Goal: Transaction & Acquisition: Book appointment/travel/reservation

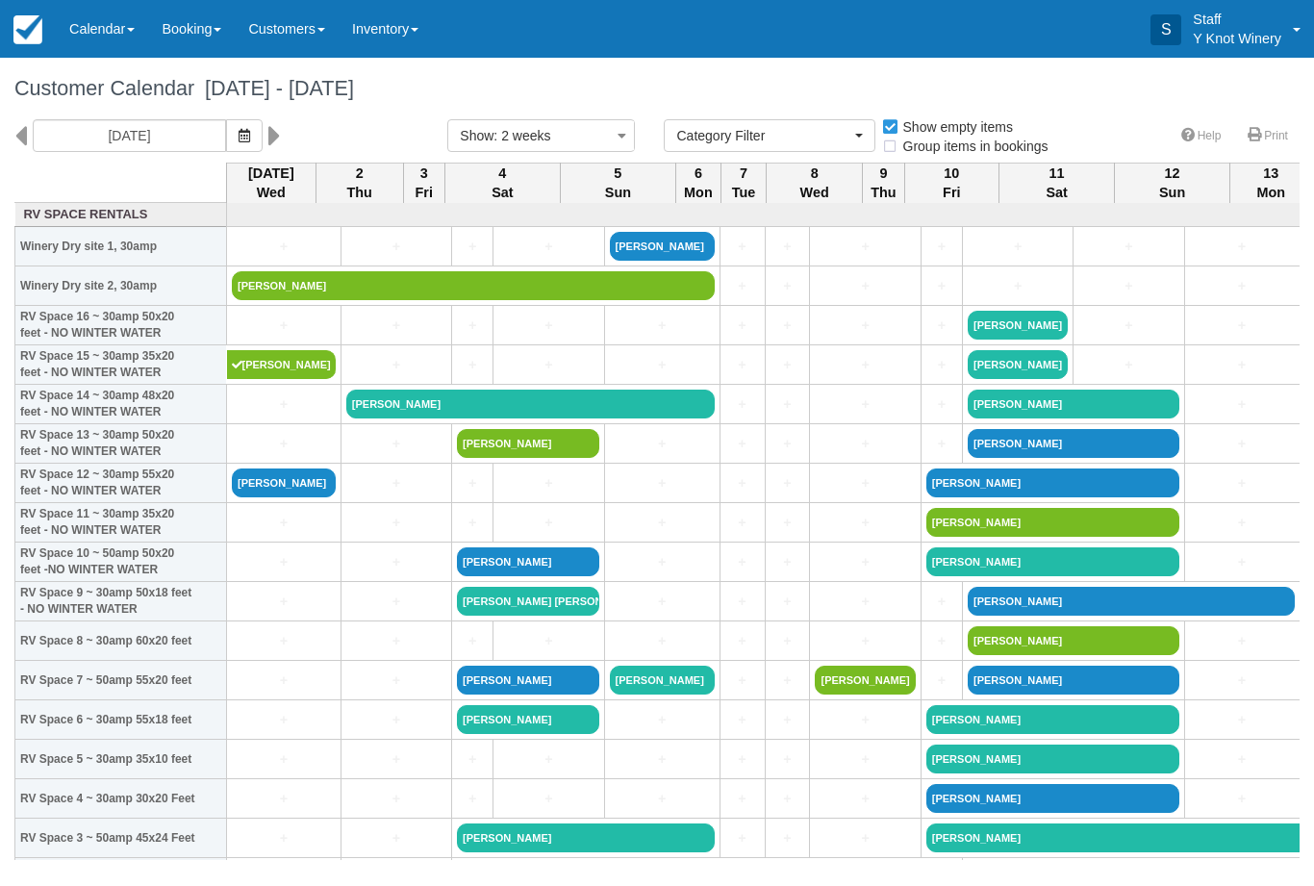
select select
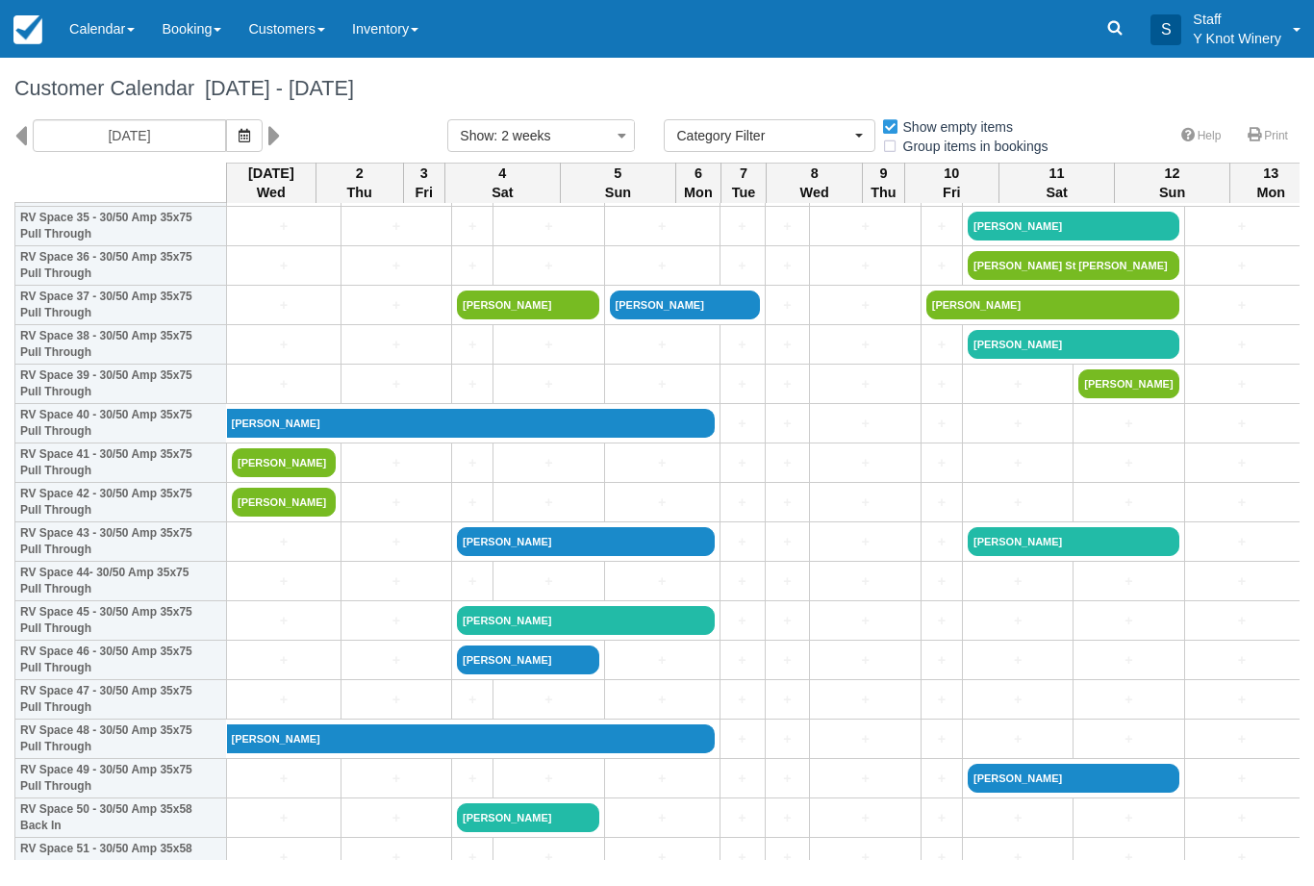
scroll to position [1441, 0]
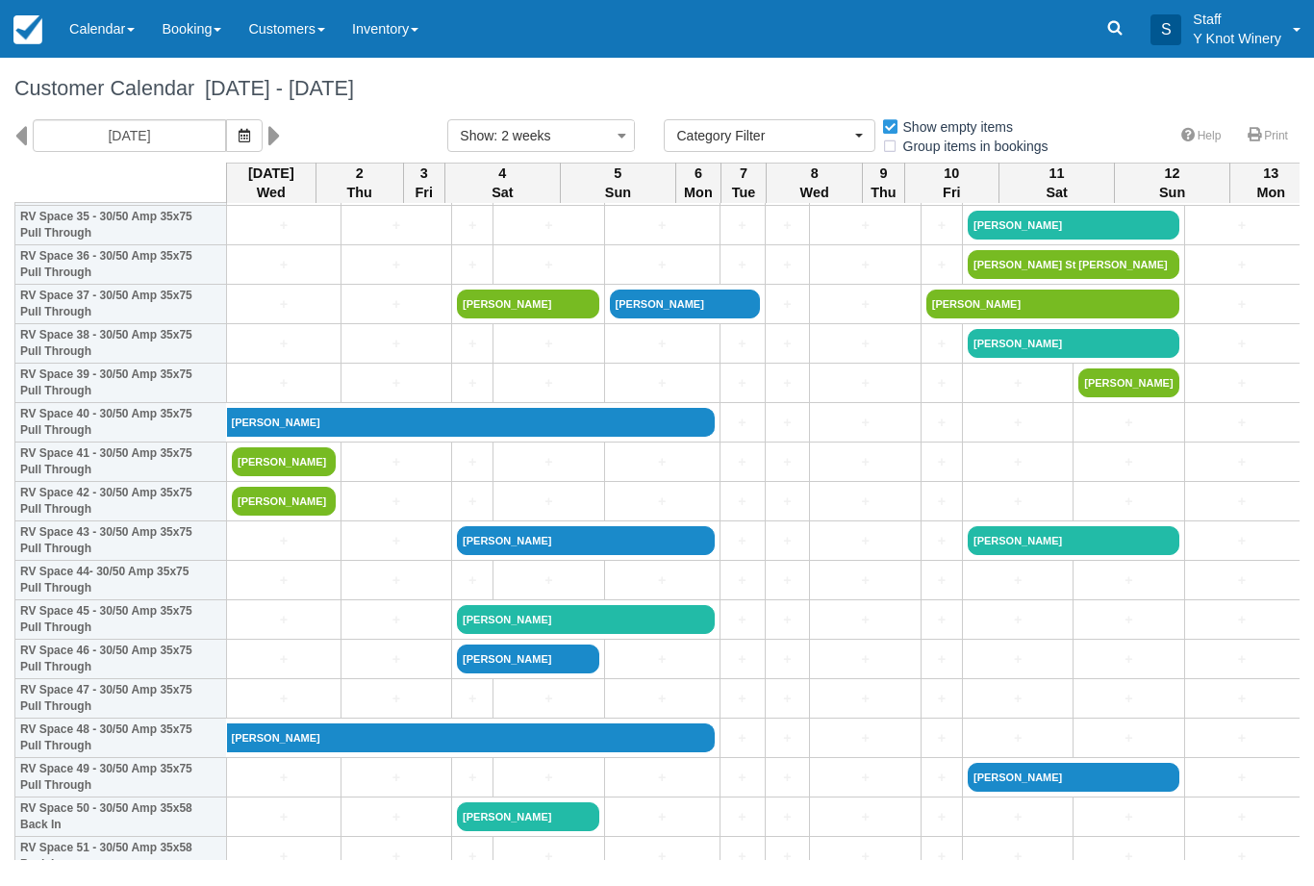
click at [968, 792] on link "Jack Flynn" at bounding box center [1074, 777] width 212 height 29
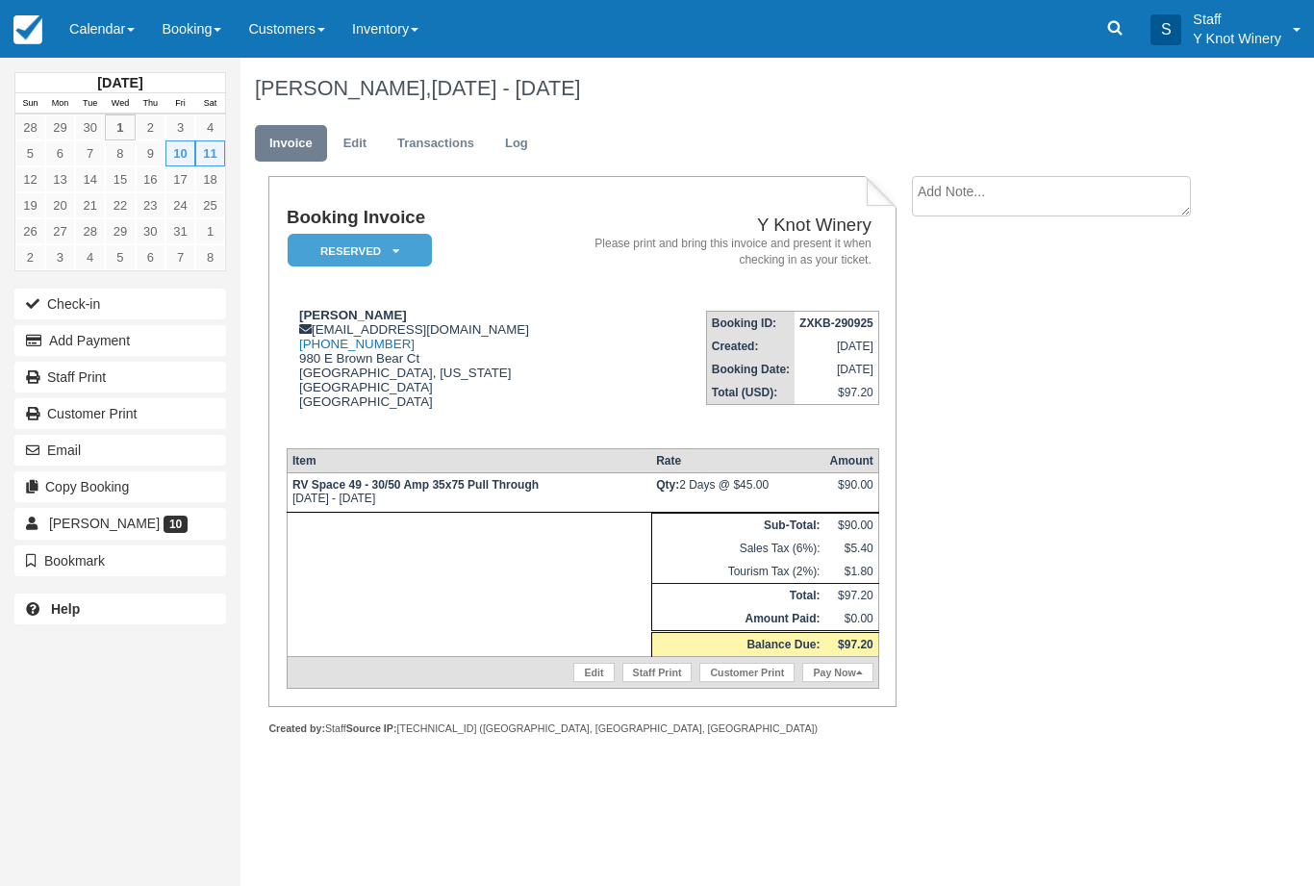
click at [584, 676] on link "Edit" at bounding box center [593, 672] width 40 height 19
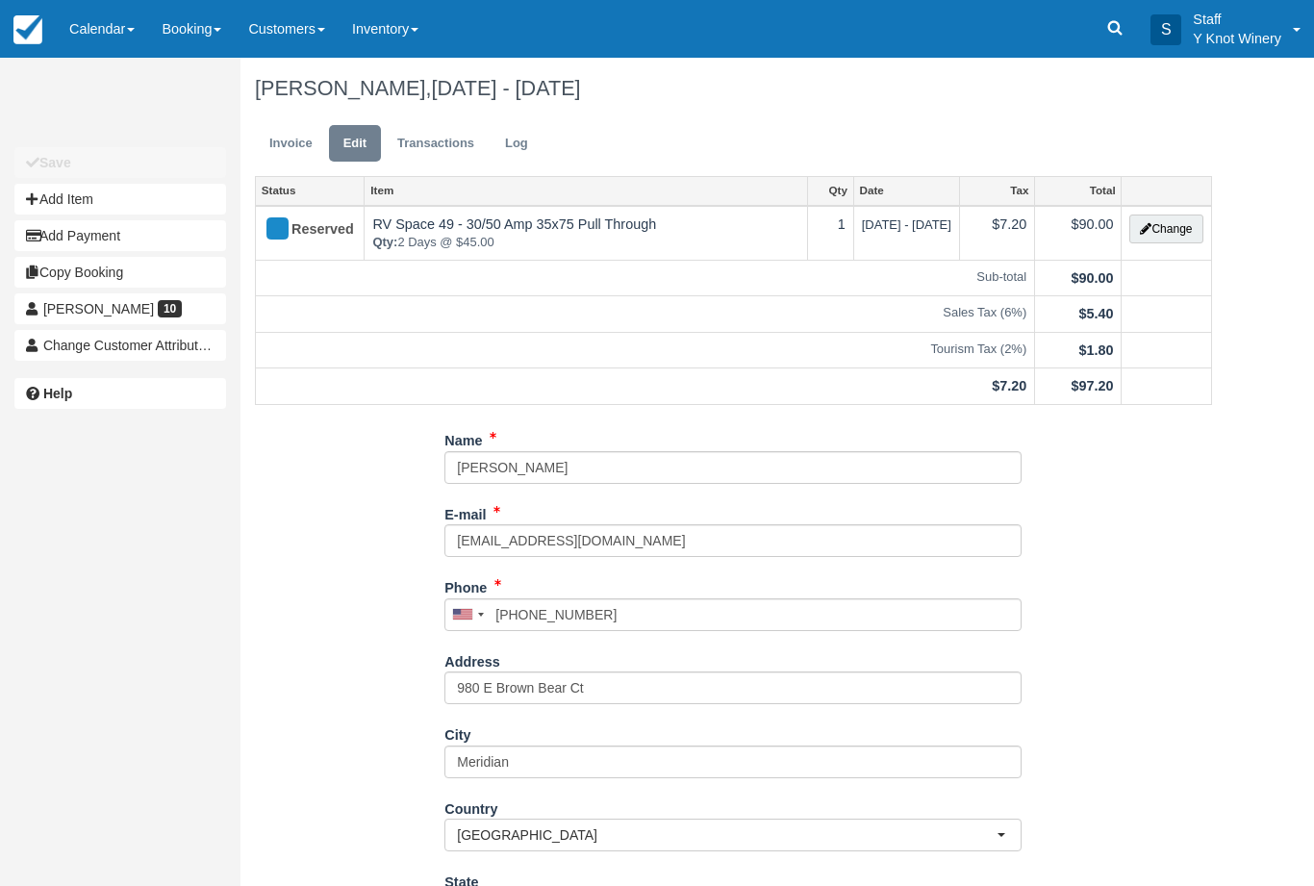
click at [1192, 224] on button "Change" at bounding box center [1166, 229] width 73 height 29
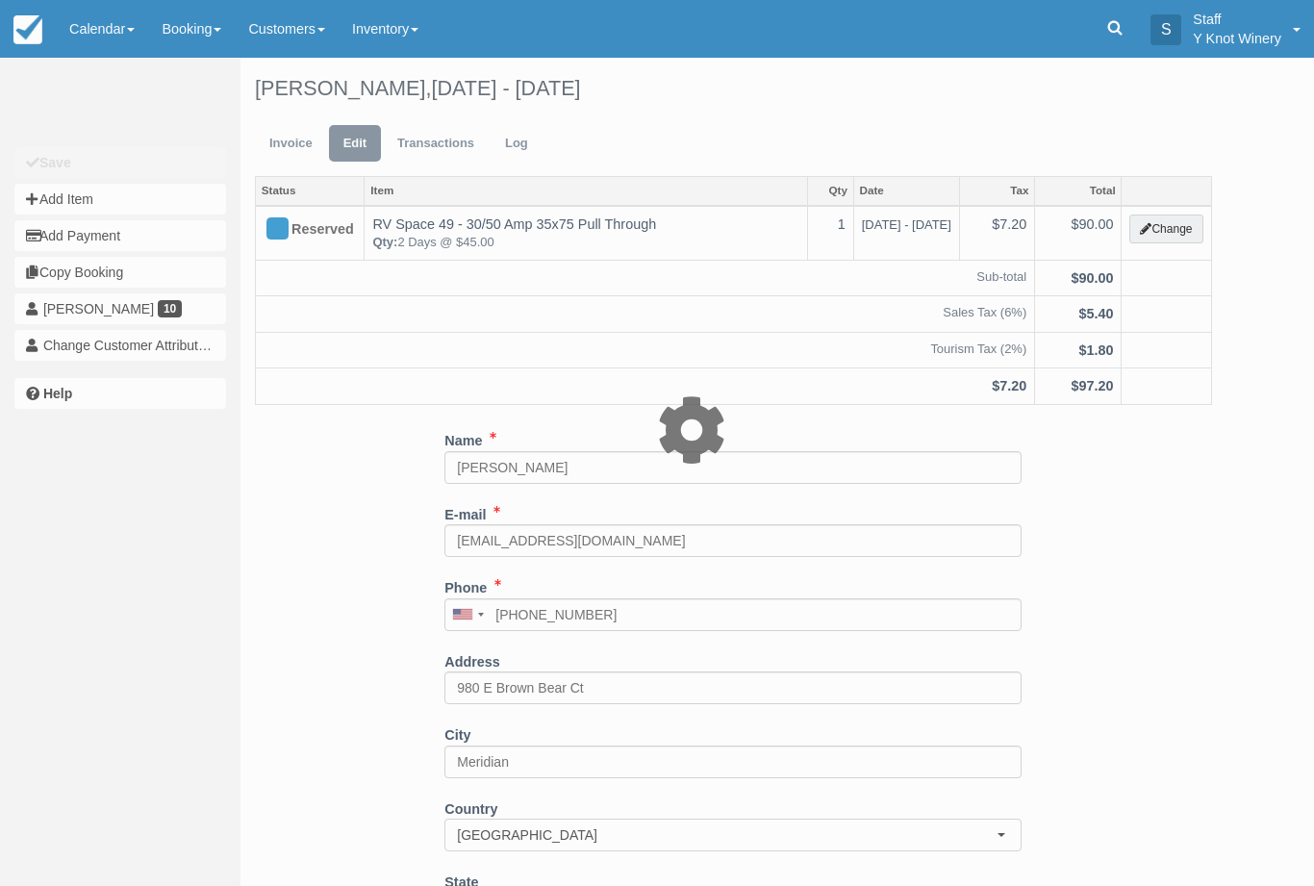
type input "90.00"
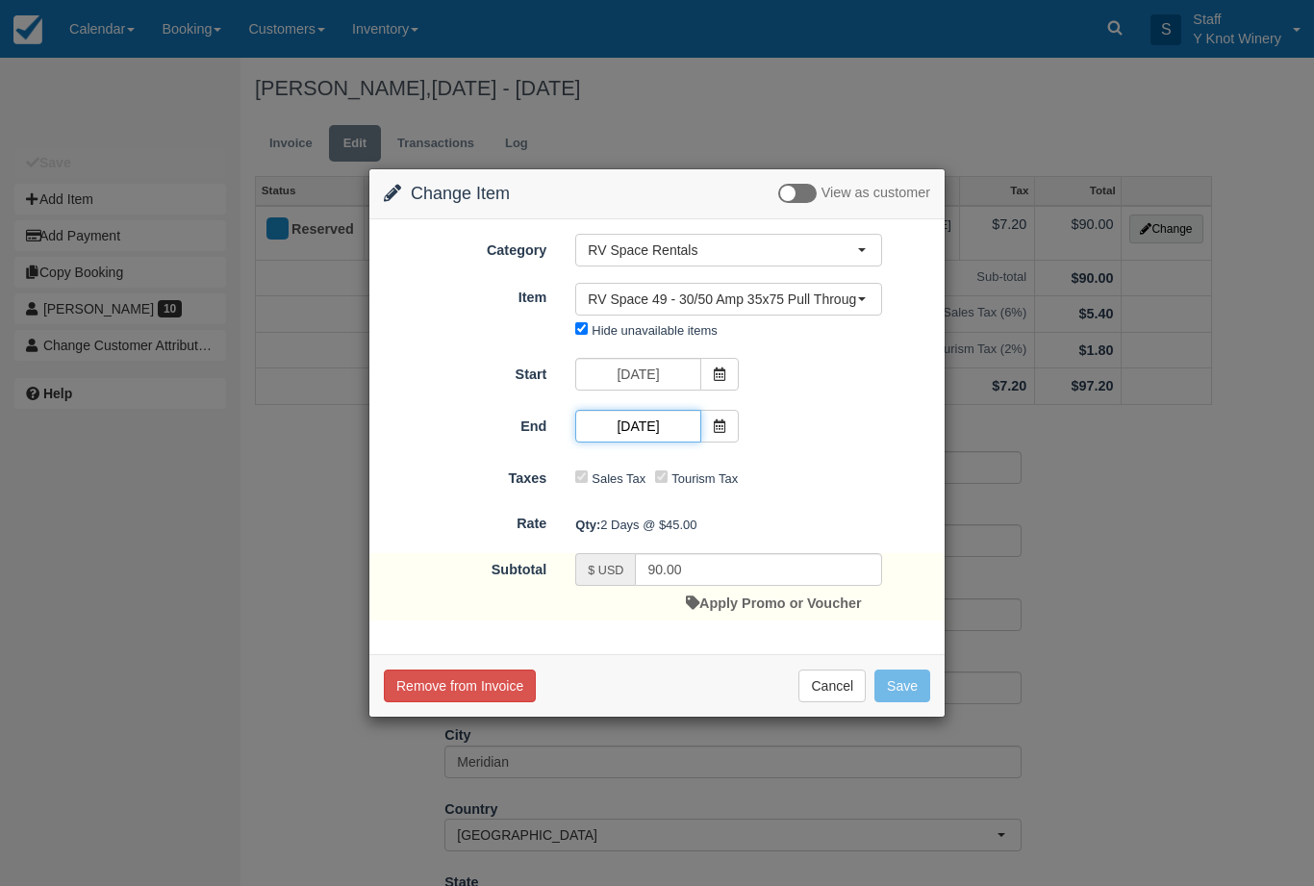
click at [682, 428] on input "10/11/25" at bounding box center [637, 426] width 125 height 33
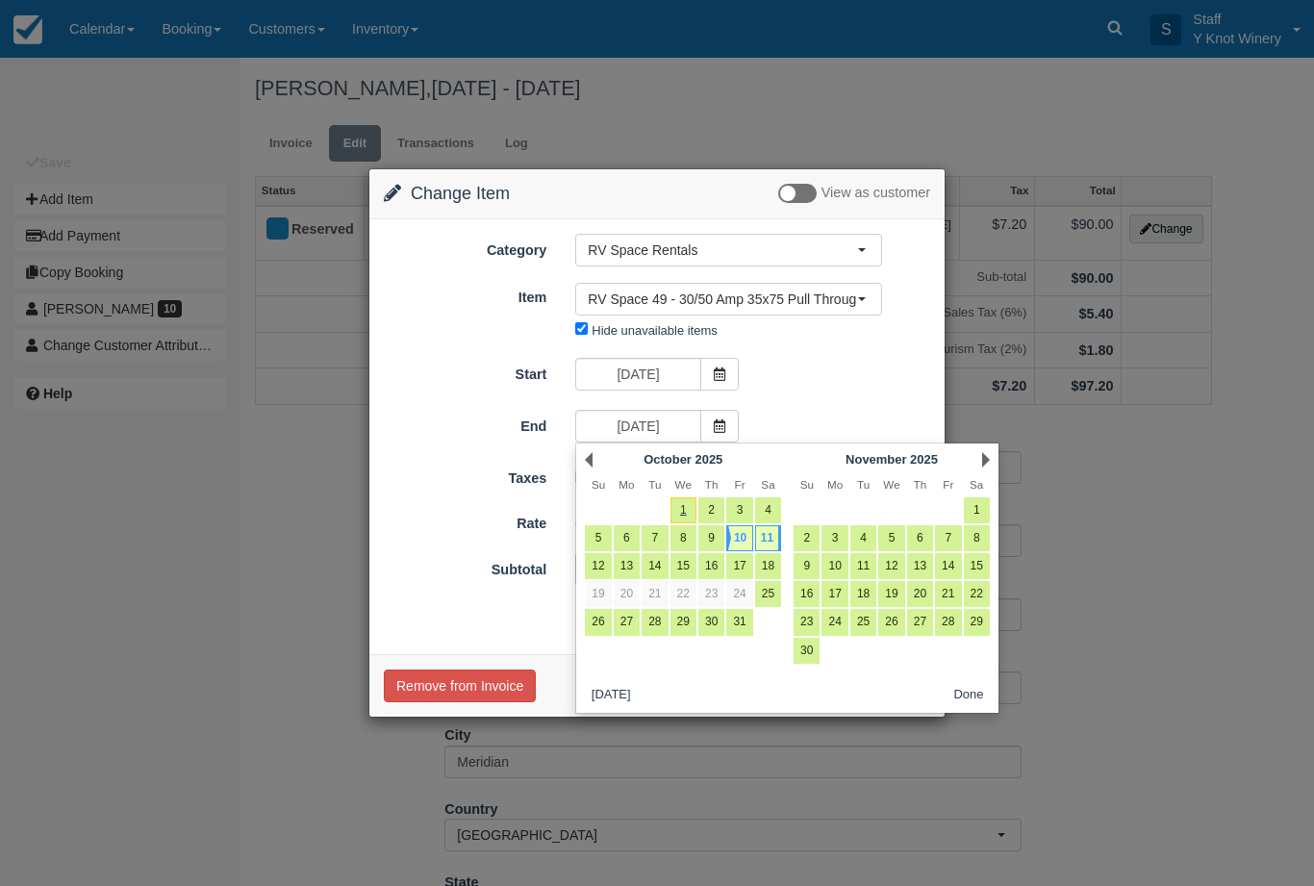
click at [609, 556] on link "12" at bounding box center [598, 566] width 26 height 26
type input "10/12/25"
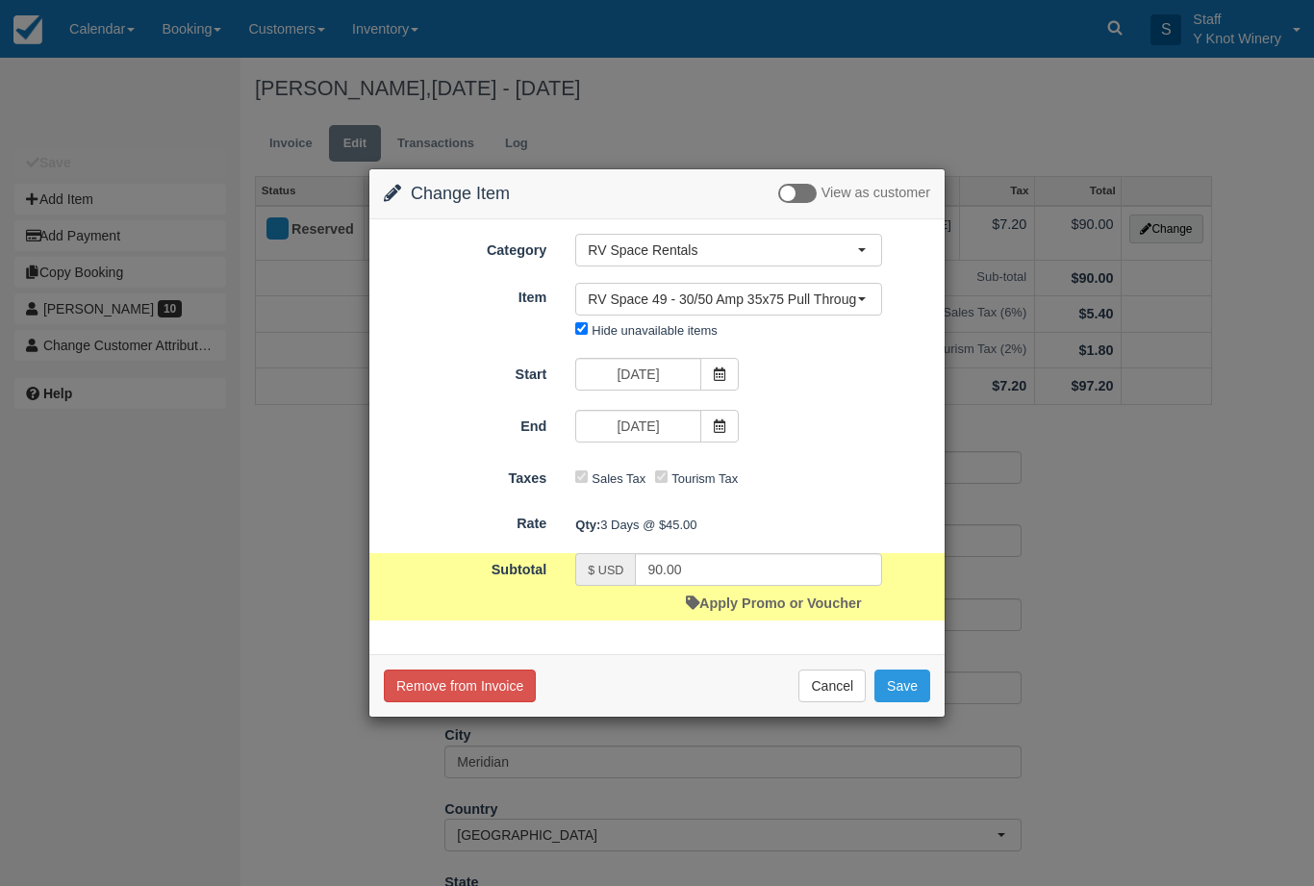
click at [901, 687] on button "Save" at bounding box center [903, 686] width 56 height 33
type input "135.00"
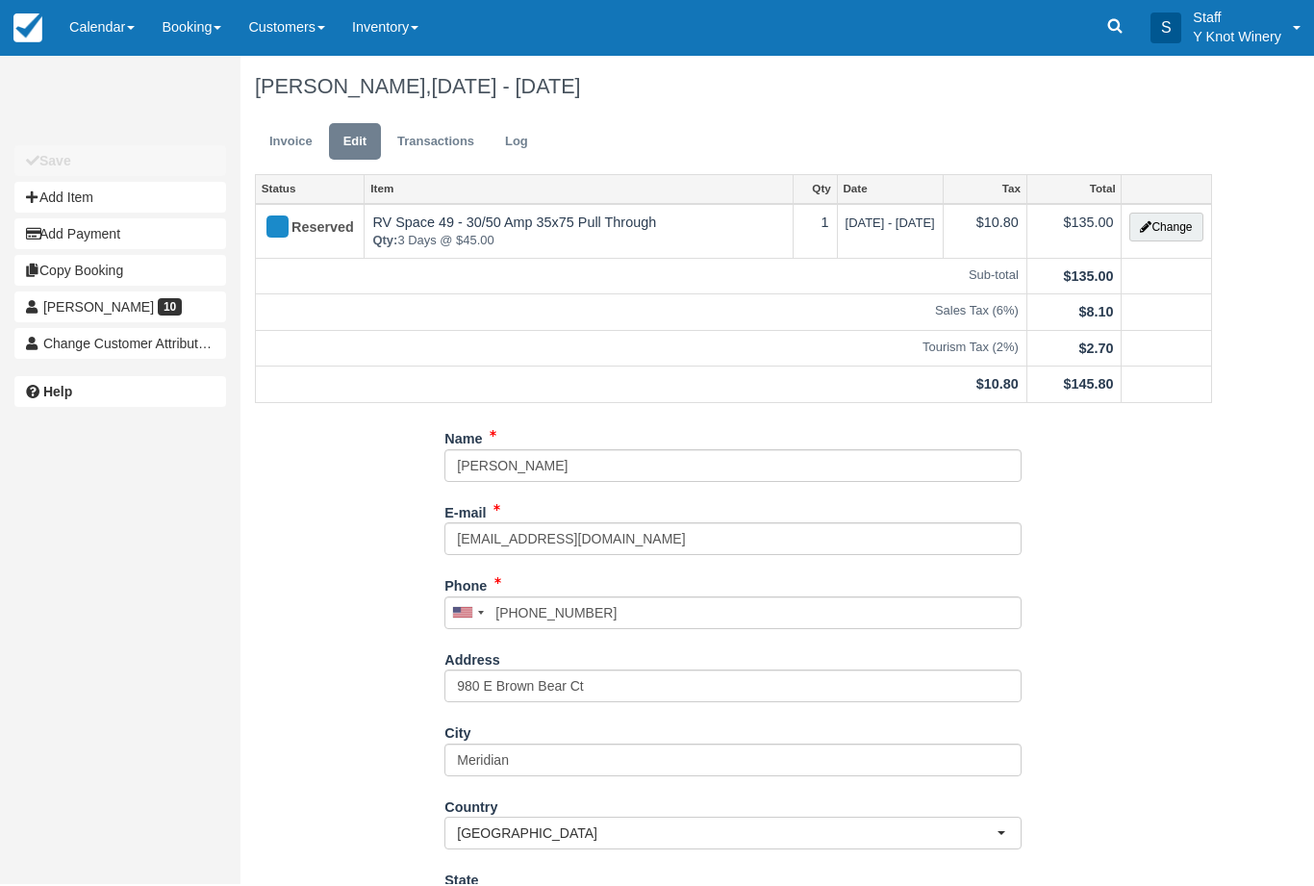
scroll to position [106, 0]
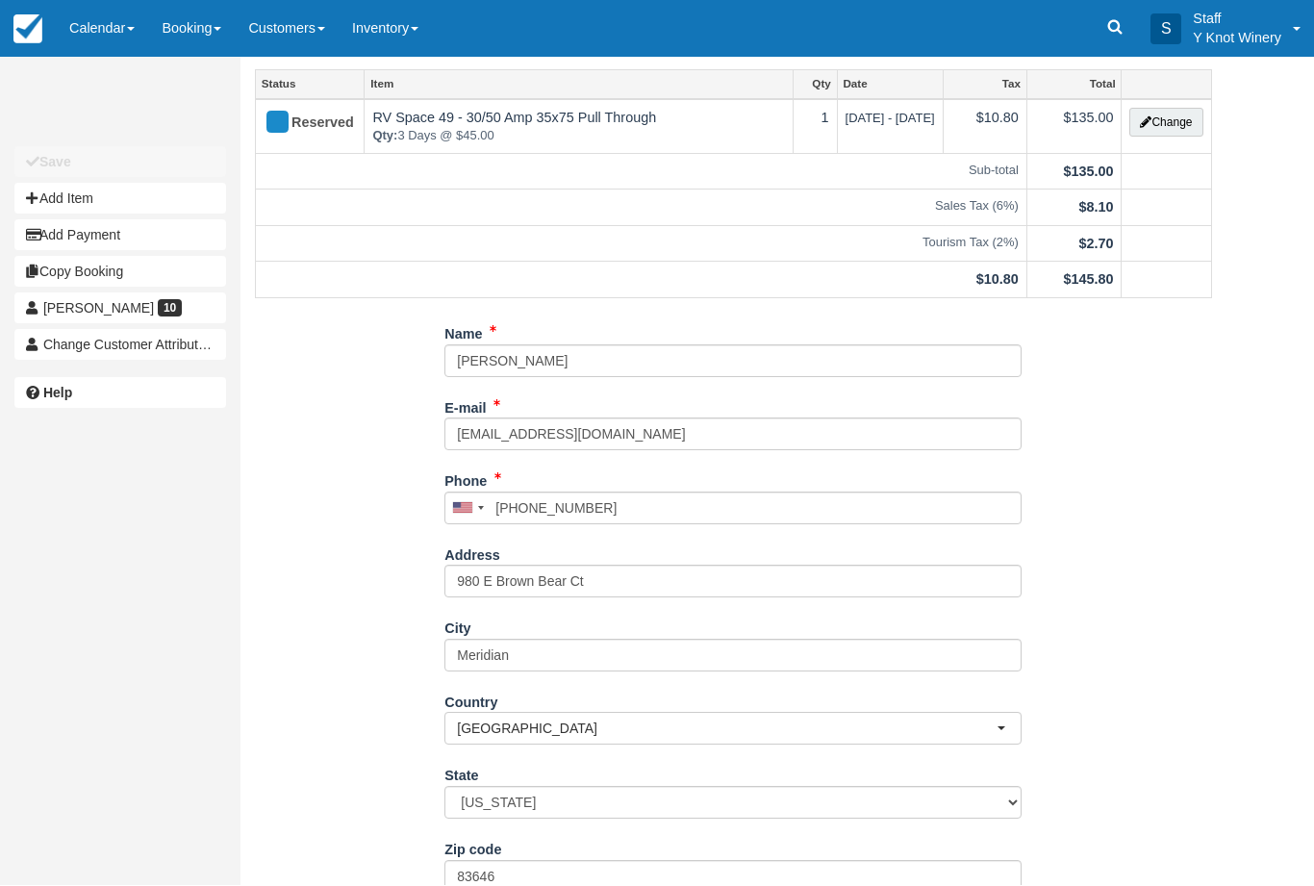
click at [111, 36] on link "Calendar" at bounding box center [102, 29] width 92 height 58
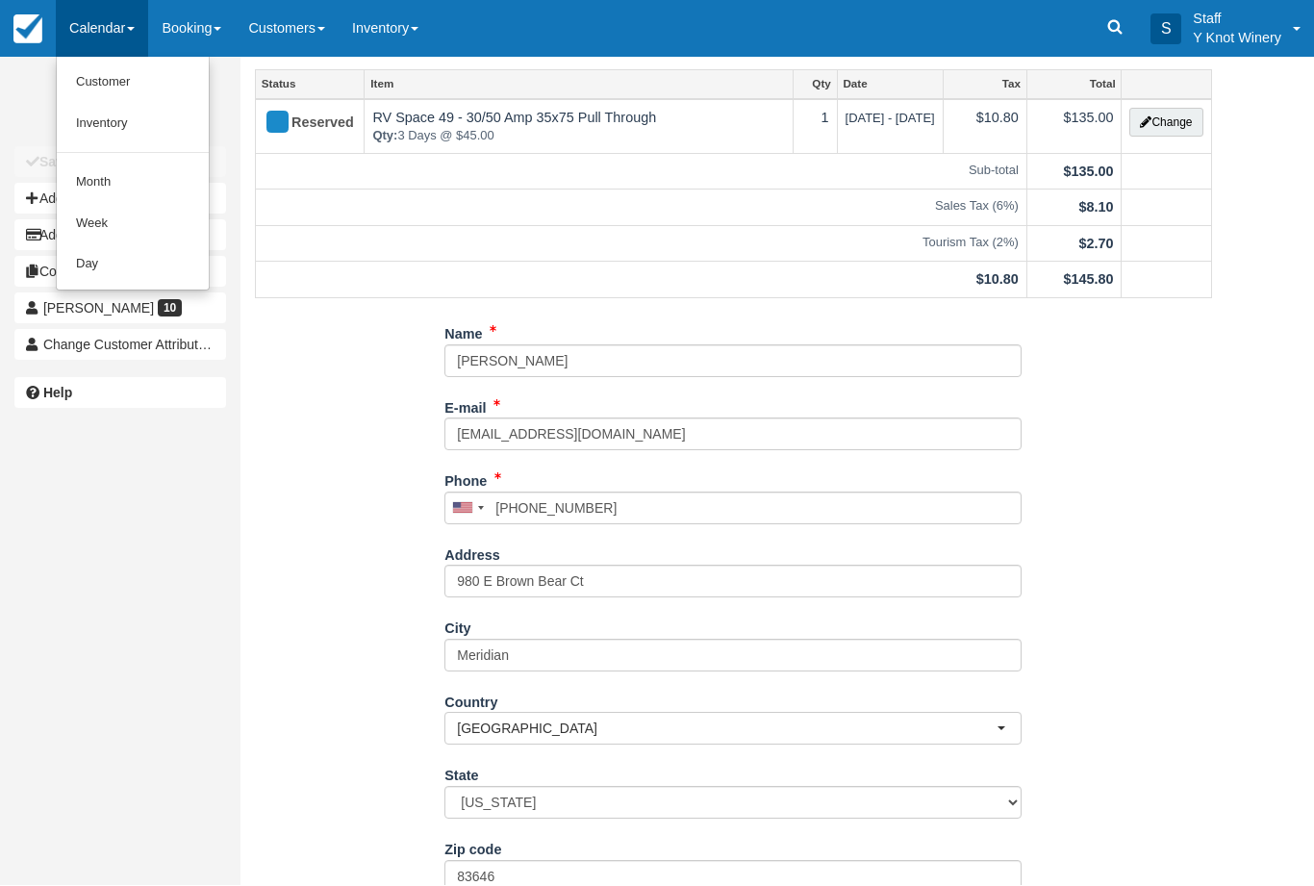
click at [162, 74] on link "Customer" at bounding box center [133, 83] width 152 height 41
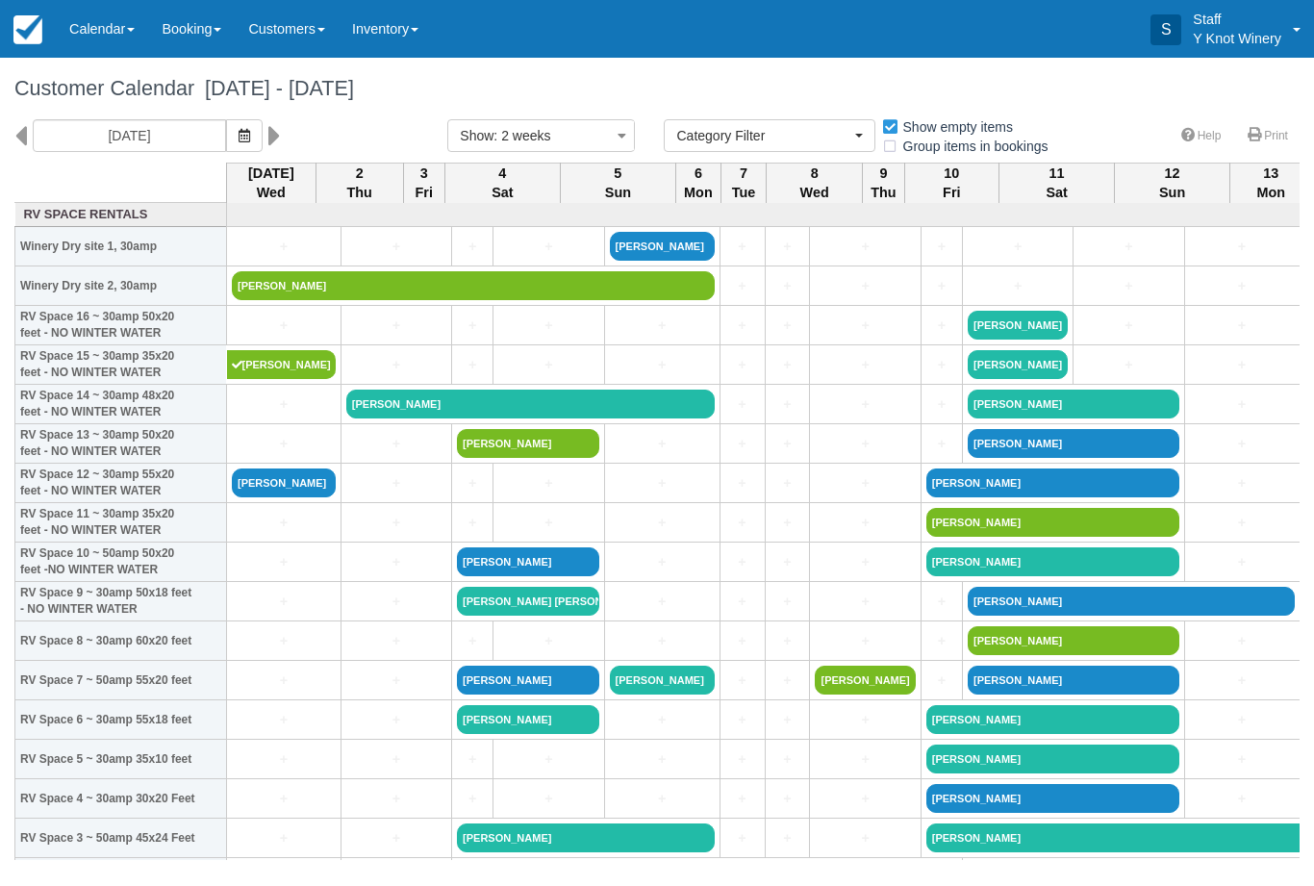
select select
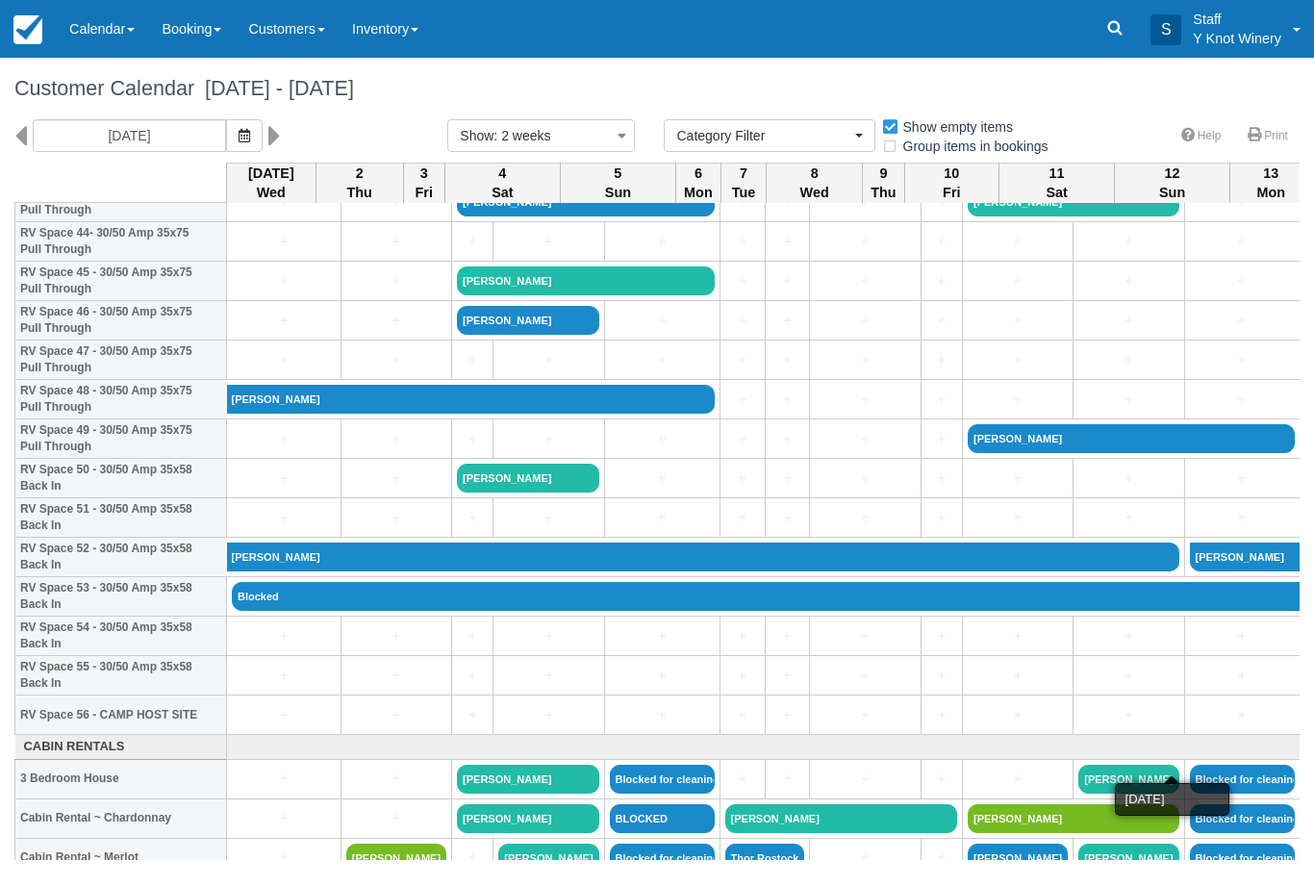
scroll to position [1779, 0]
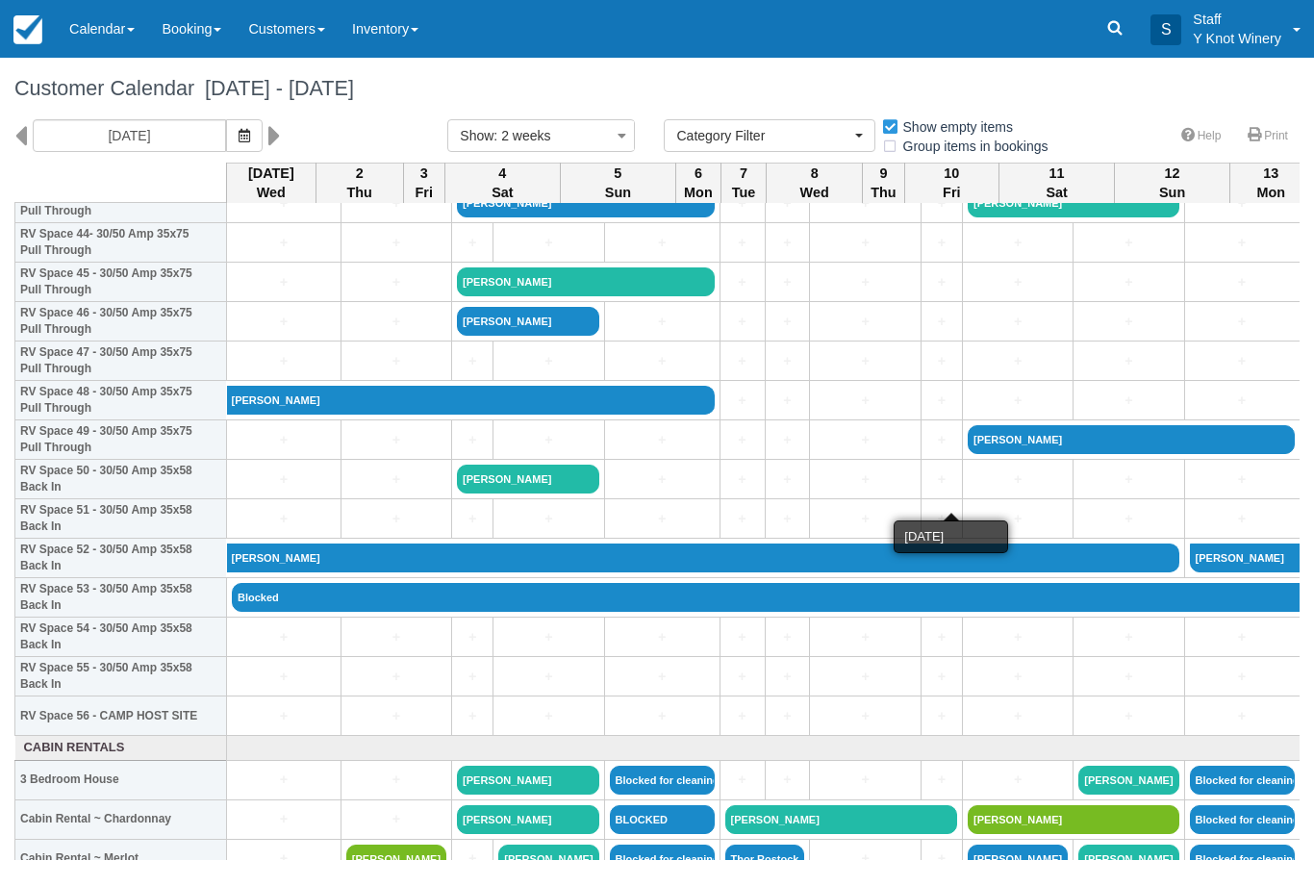
click at [968, 490] on link "+" at bounding box center [1018, 480] width 100 height 20
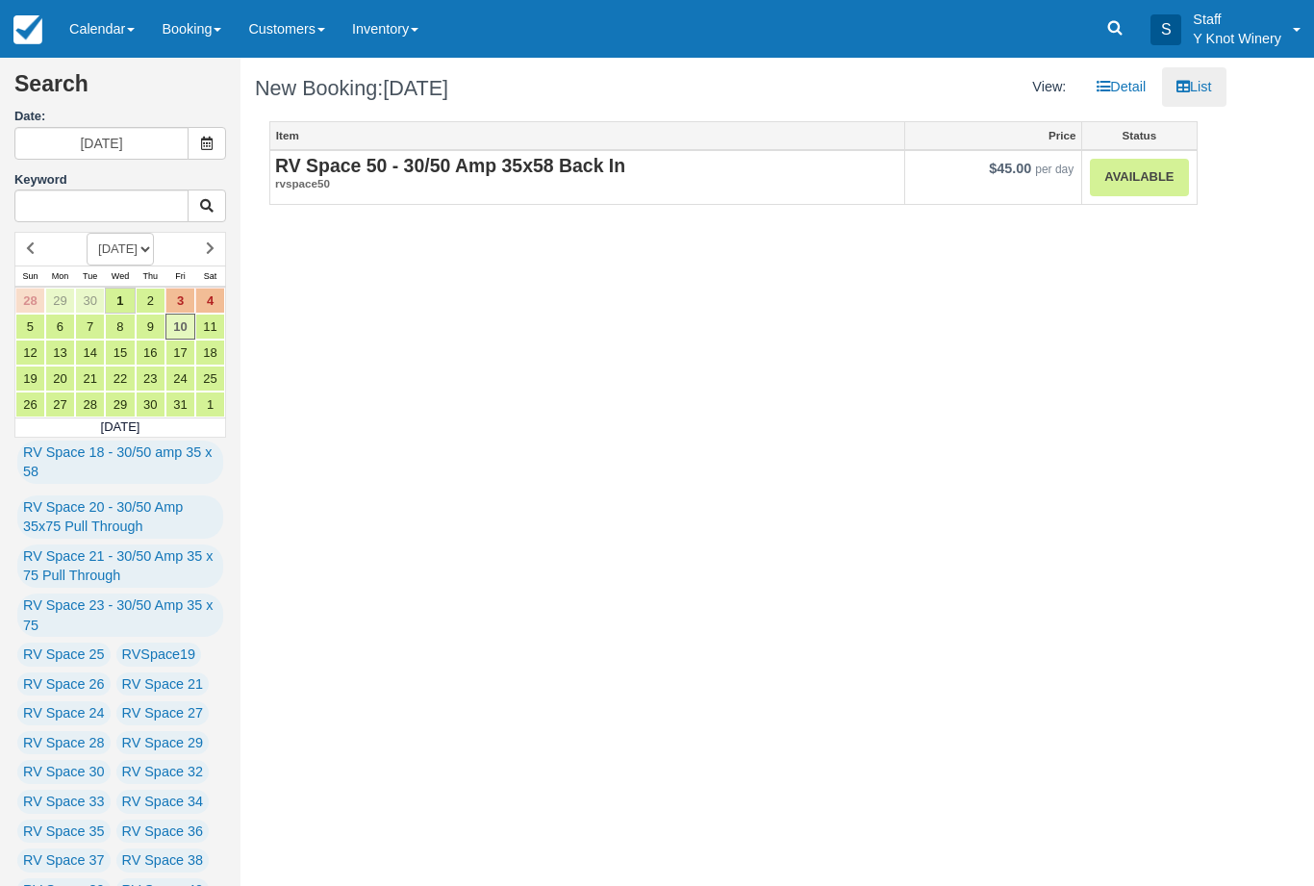
click at [584, 168] on strong "RV Space 50 - 30/50 Amp 35x58 Back In" at bounding box center [450, 165] width 350 height 21
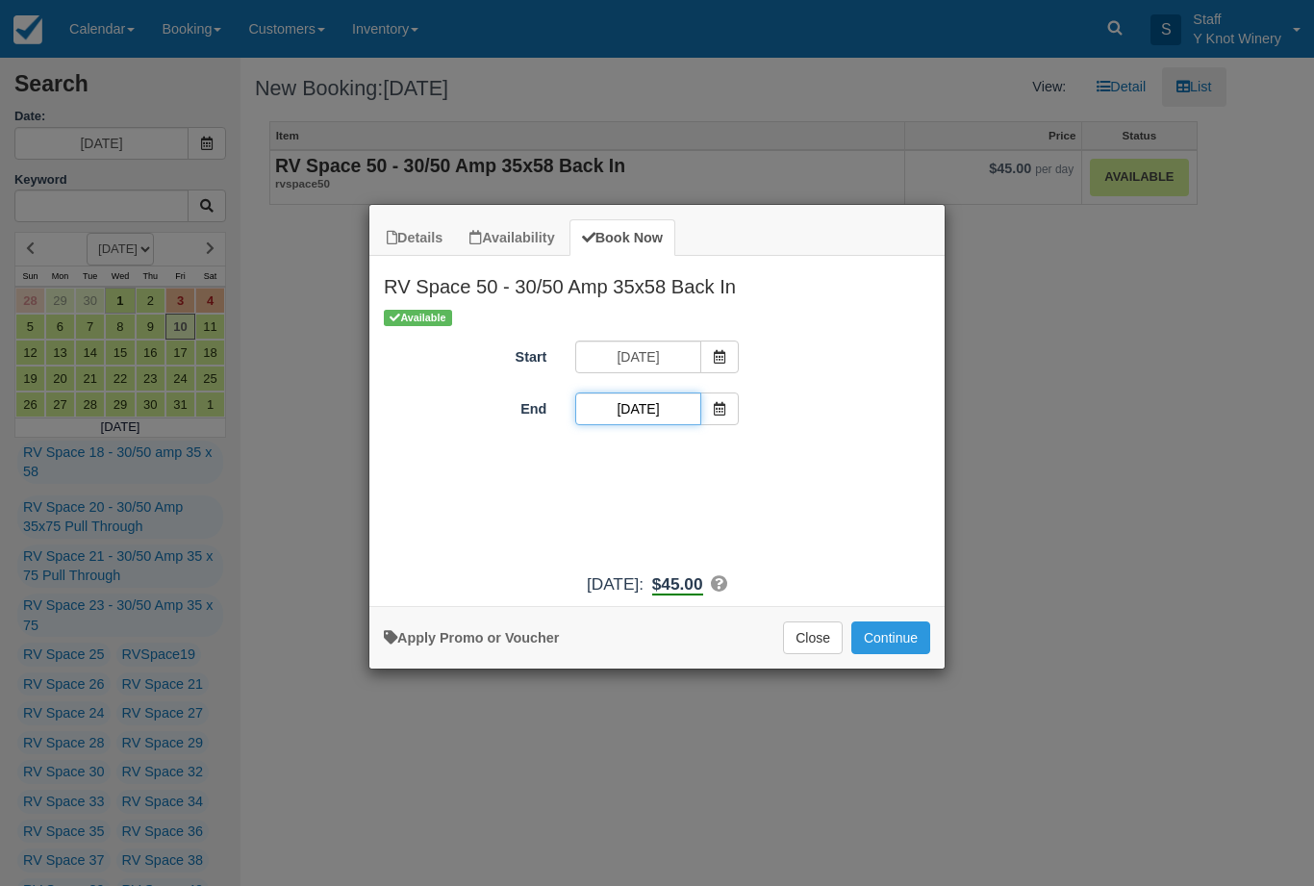
click at [658, 407] on input "[DATE]" at bounding box center [637, 409] width 125 height 33
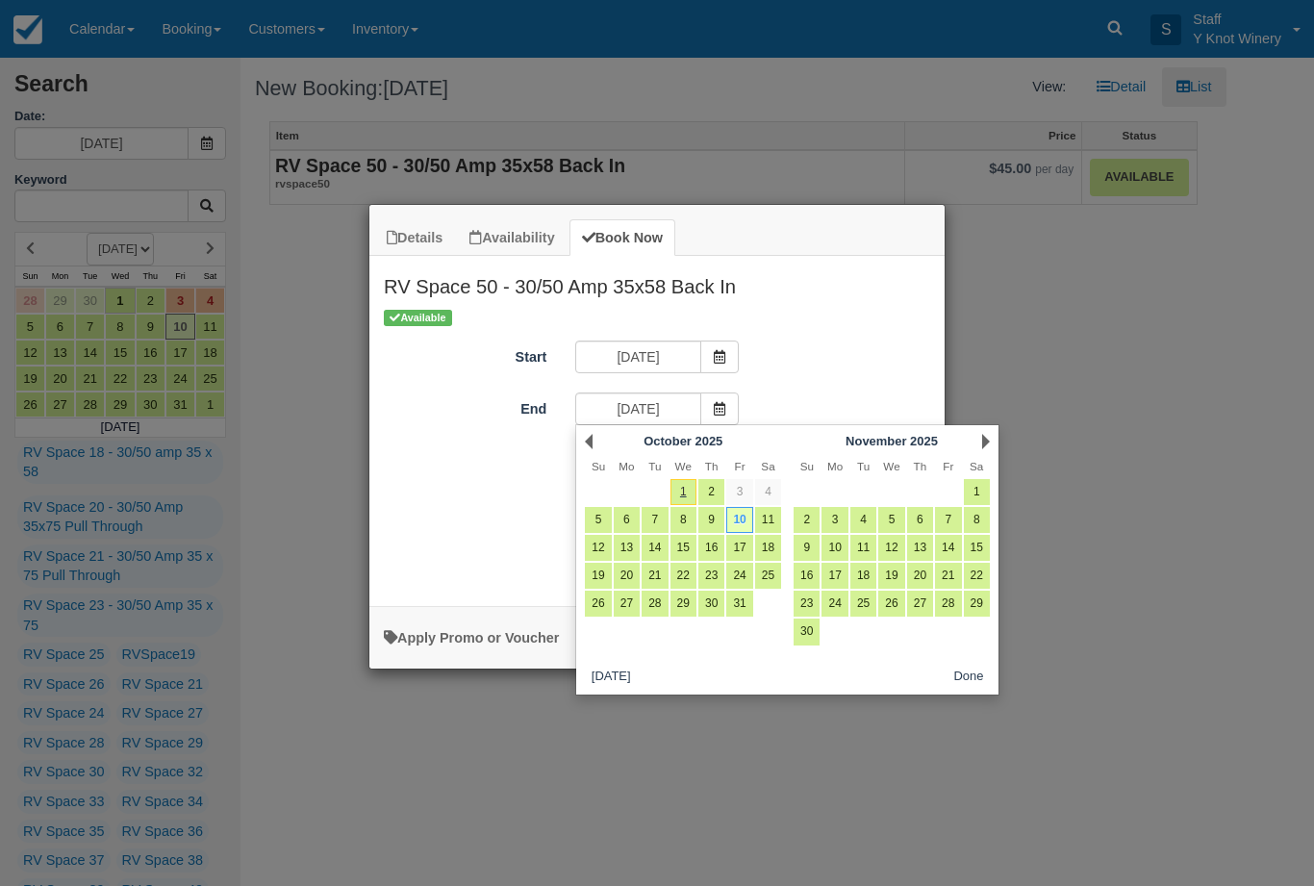
click at [607, 546] on link "12" at bounding box center [598, 548] width 26 height 26
type input "10/12/25"
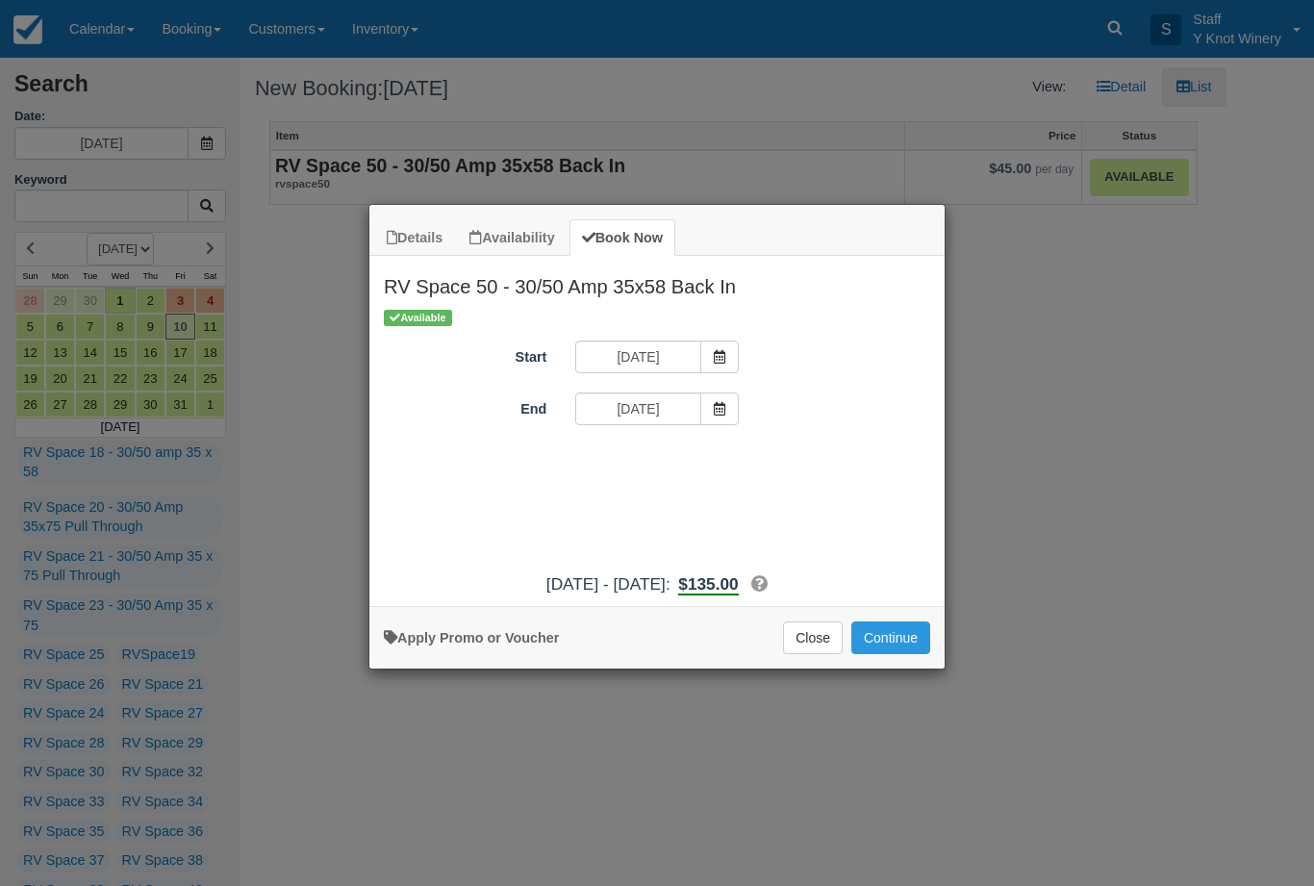
click at [895, 645] on button "Continue" at bounding box center [891, 638] width 79 height 33
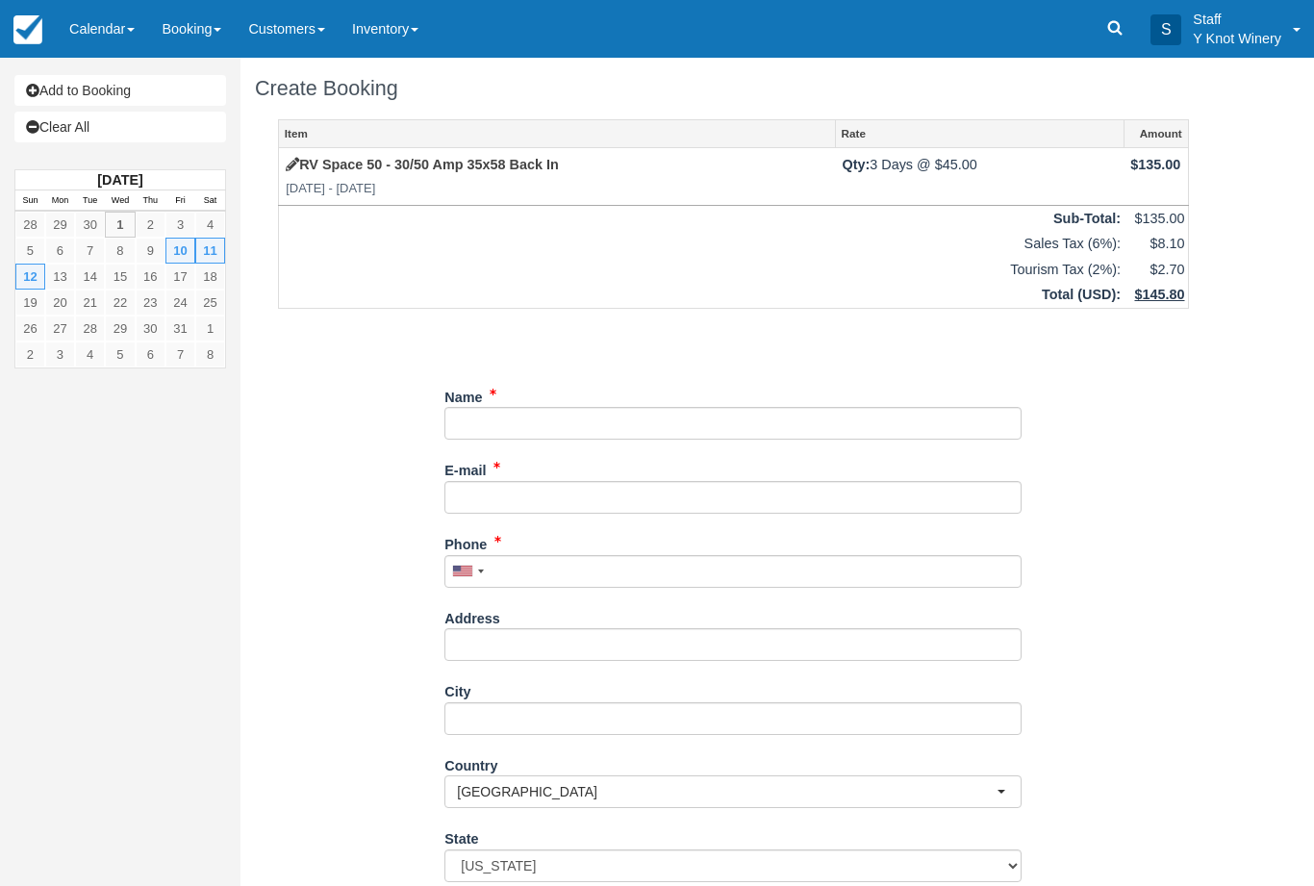
click at [493, 396] on span at bounding box center [490, 397] width 9 height 15
click at [492, 412] on input "Name" at bounding box center [733, 423] width 577 height 33
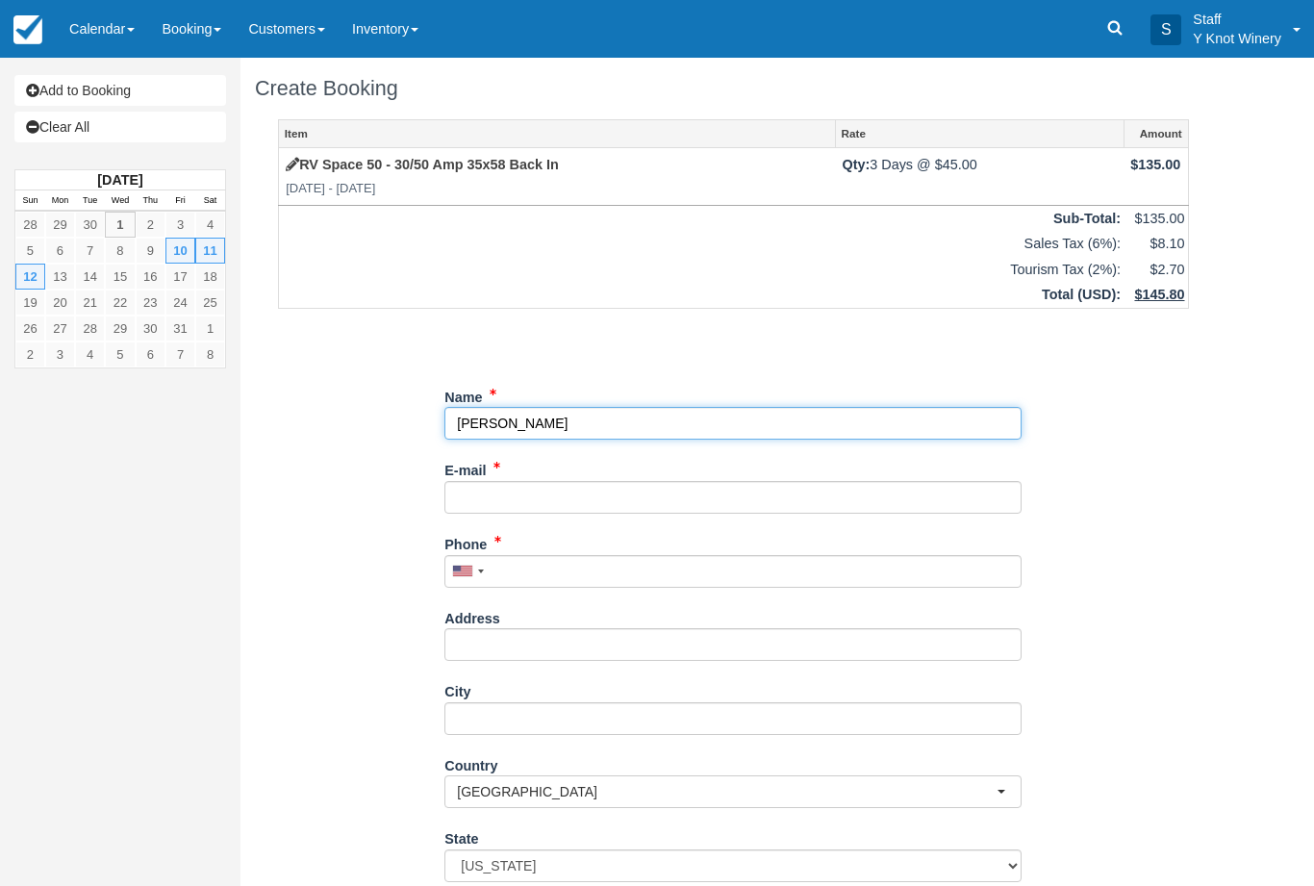
type input "[PERSON_NAME]"
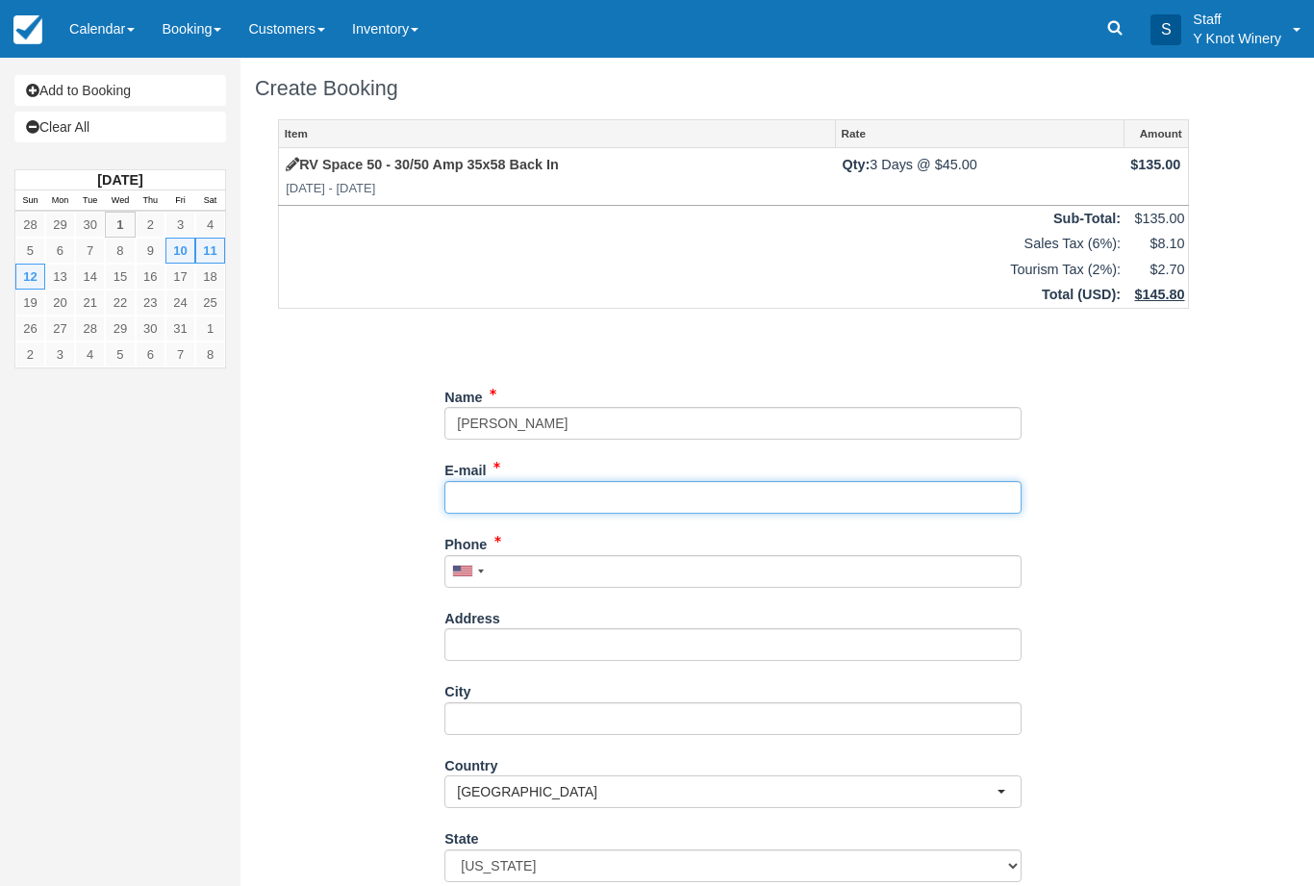
click at [499, 493] on input "E-mail" at bounding box center [733, 497] width 577 height 33
type input "[EMAIL_ADDRESS][DOMAIN_NAME]"
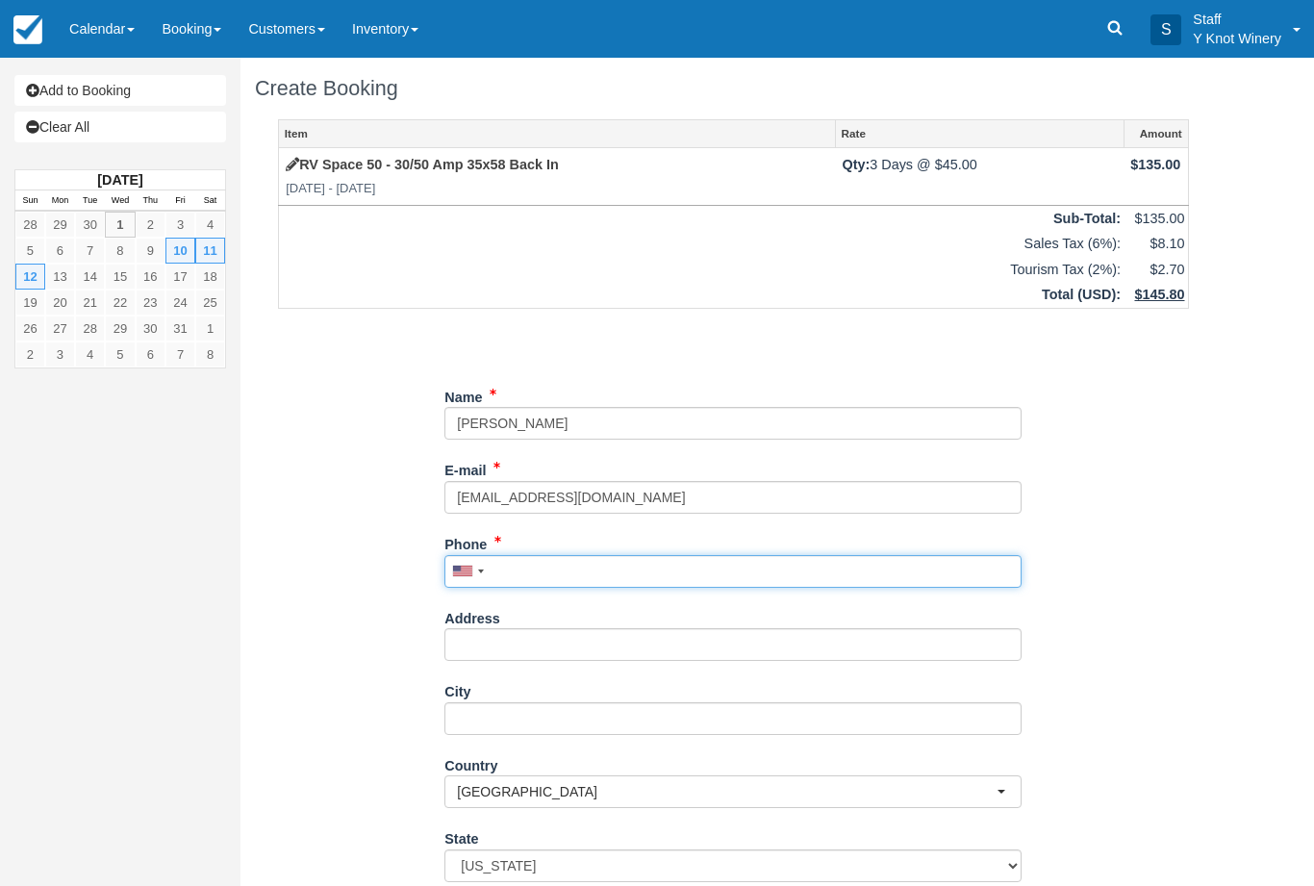
click at [522, 566] on input "Phone" at bounding box center [733, 571] width 577 height 33
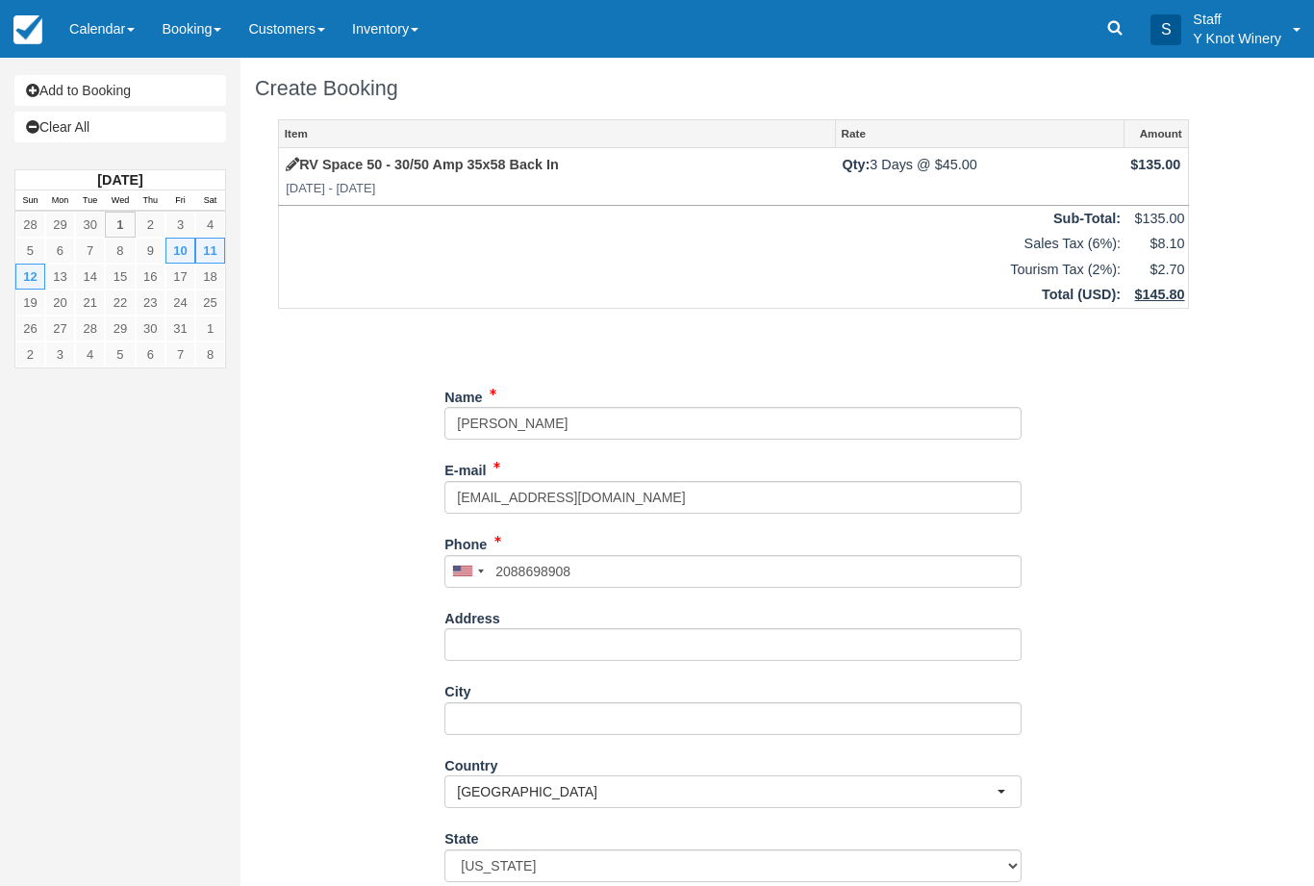
type input "+12088698908"
